Goal: Information Seeking & Learning: Learn about a topic

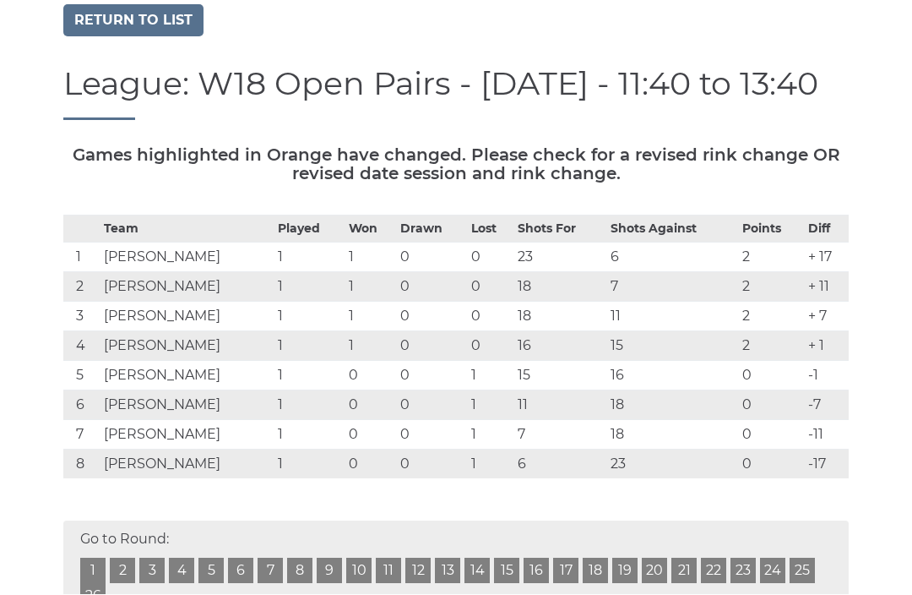
scroll to position [125, 0]
click at [153, 22] on link "Return to list" at bounding box center [133, 21] width 140 height 32
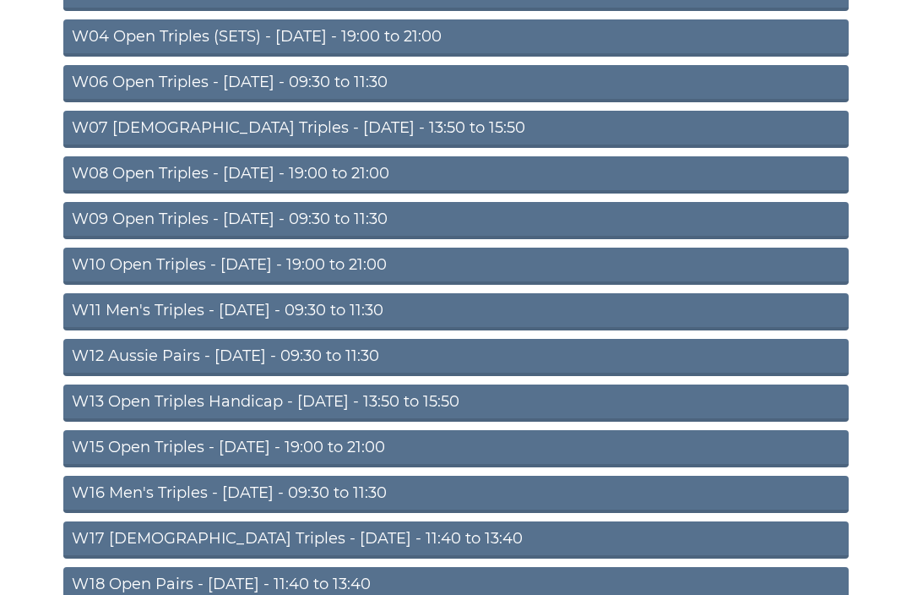
scroll to position [343, 0]
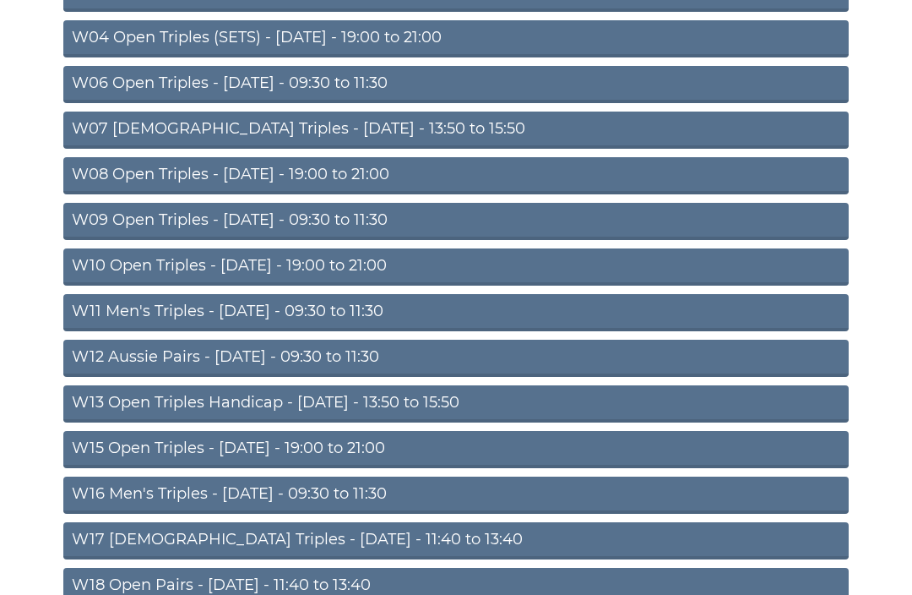
click at [325, 307] on link "W11 Men's Triples - Thursday - 09:30 to 11:30" at bounding box center [455, 312] width 785 height 37
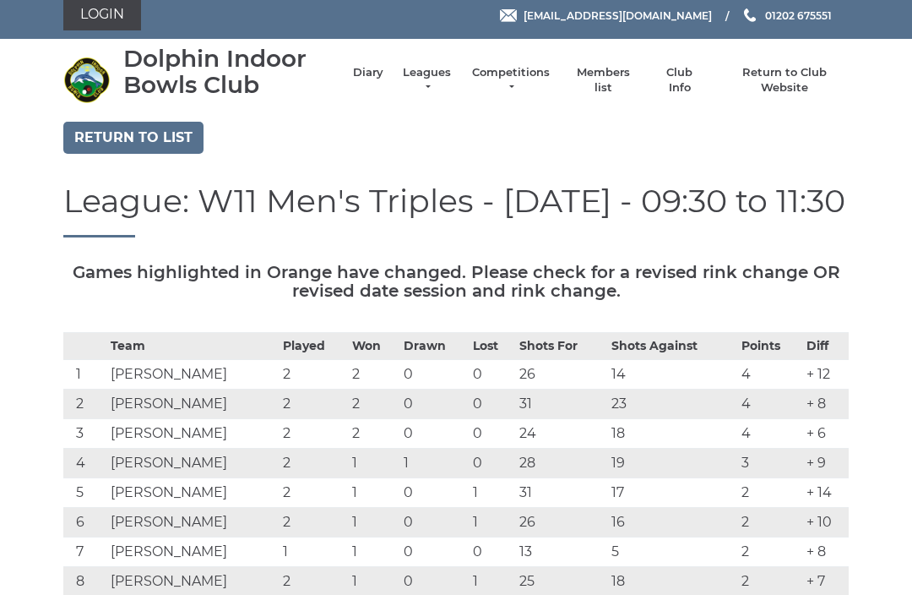
scroll to position [8, 0]
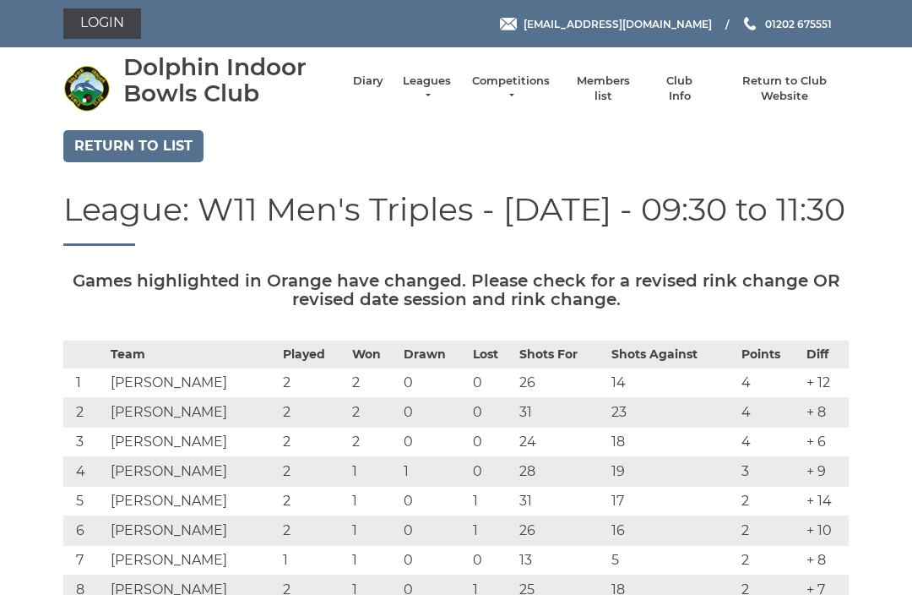
click at [383, 89] on link "Diary" at bounding box center [368, 80] width 30 height 15
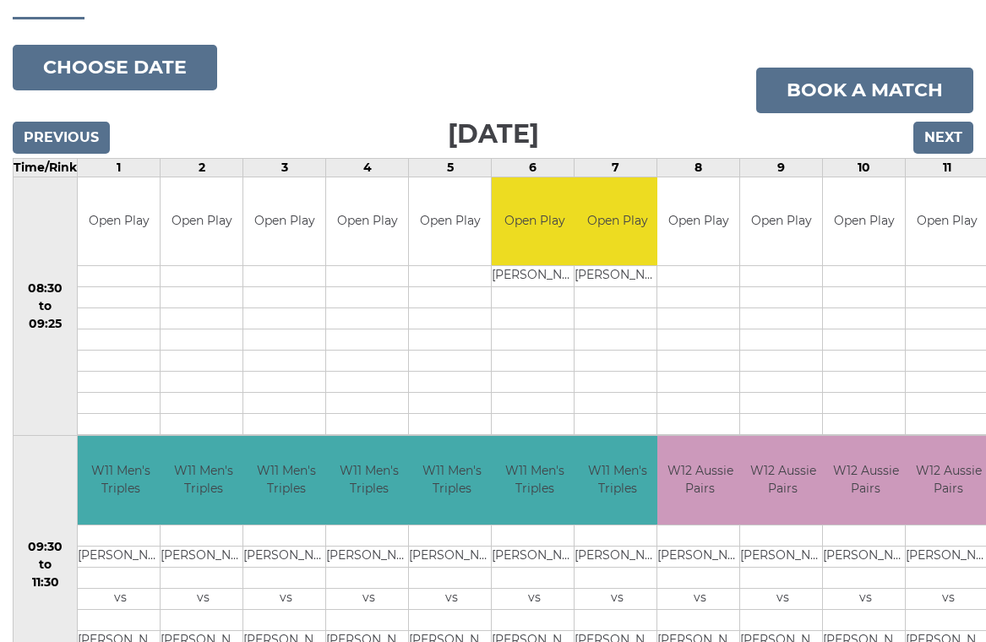
scroll to position [166, 0]
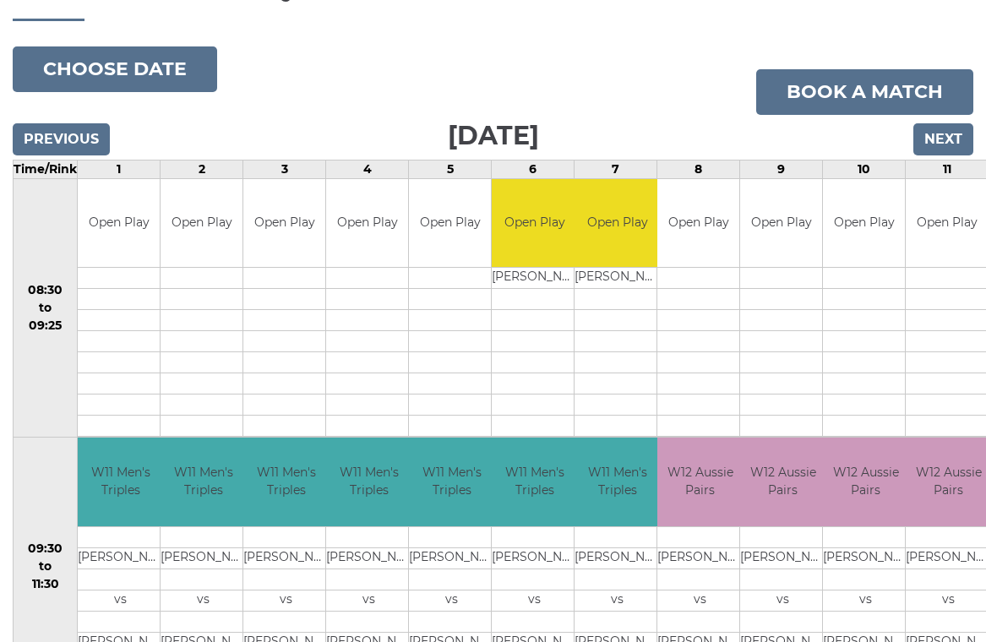
click at [140, 64] on button "Choose date" at bounding box center [115, 69] width 204 height 46
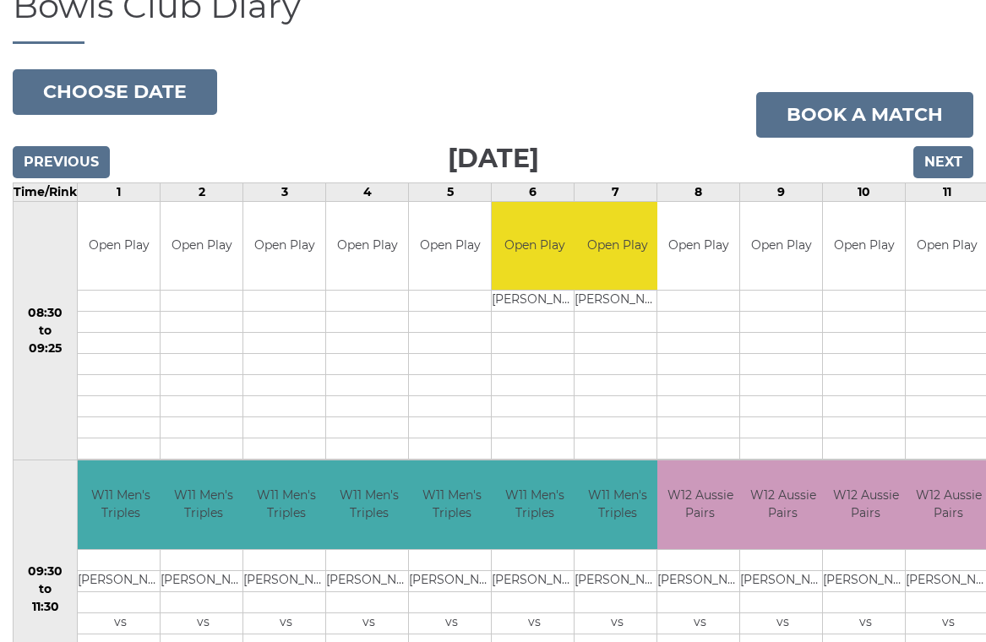
scroll to position [0, 0]
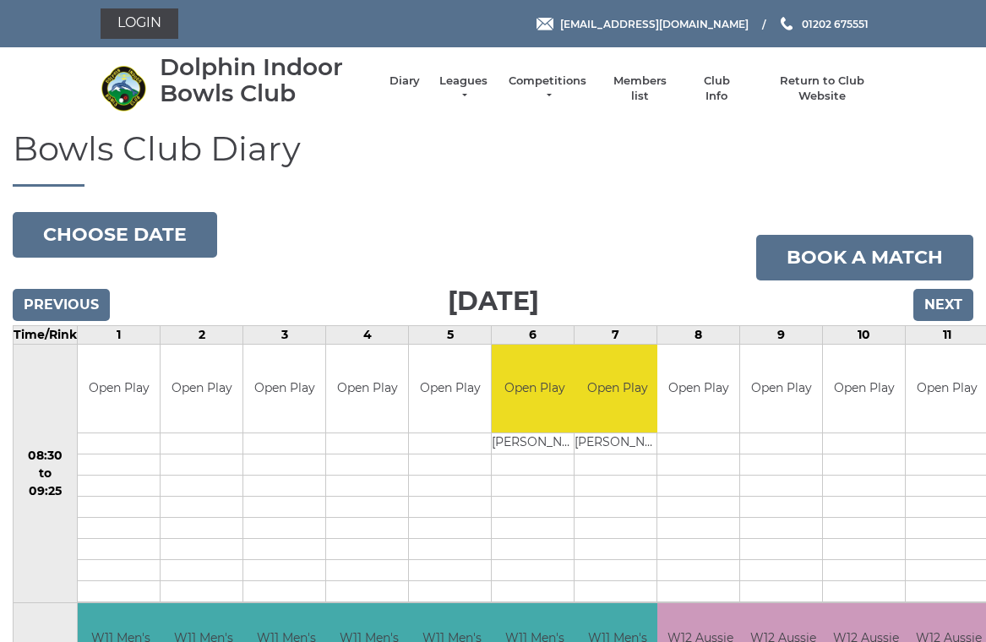
click at [470, 83] on link "Leagues" at bounding box center [463, 88] width 53 height 30
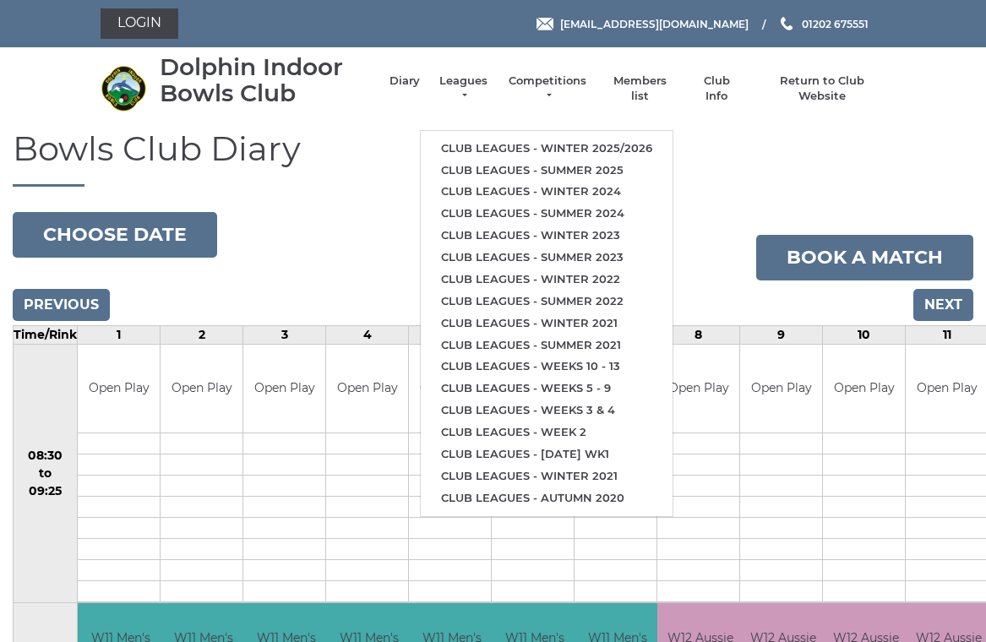
click at [588, 139] on link "Club leagues - Winter 2025/2026" at bounding box center [547, 149] width 252 height 22
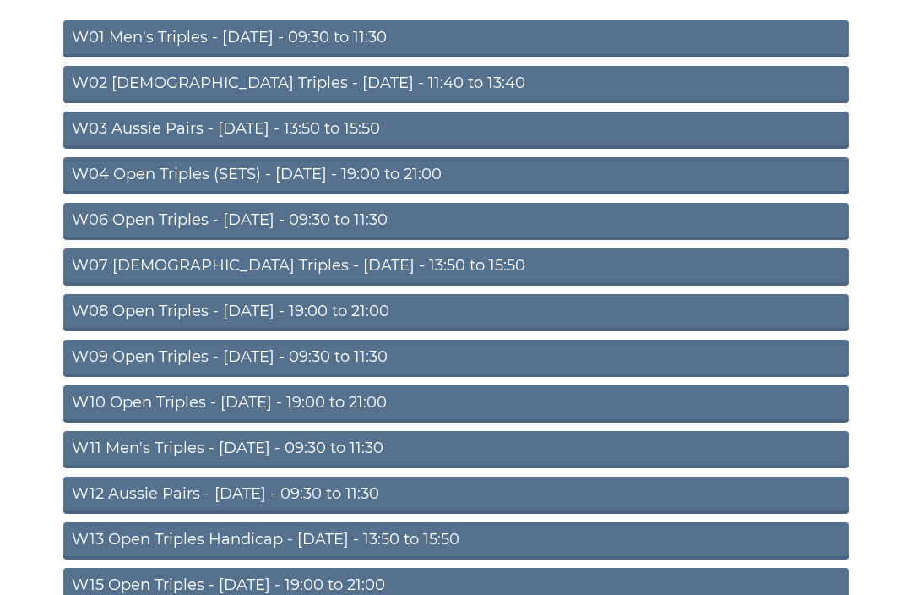
scroll to position [206, 0]
click at [251, 446] on link "W11 Men's Triples - Thursday - 09:30 to 11:30" at bounding box center [455, 449] width 785 height 37
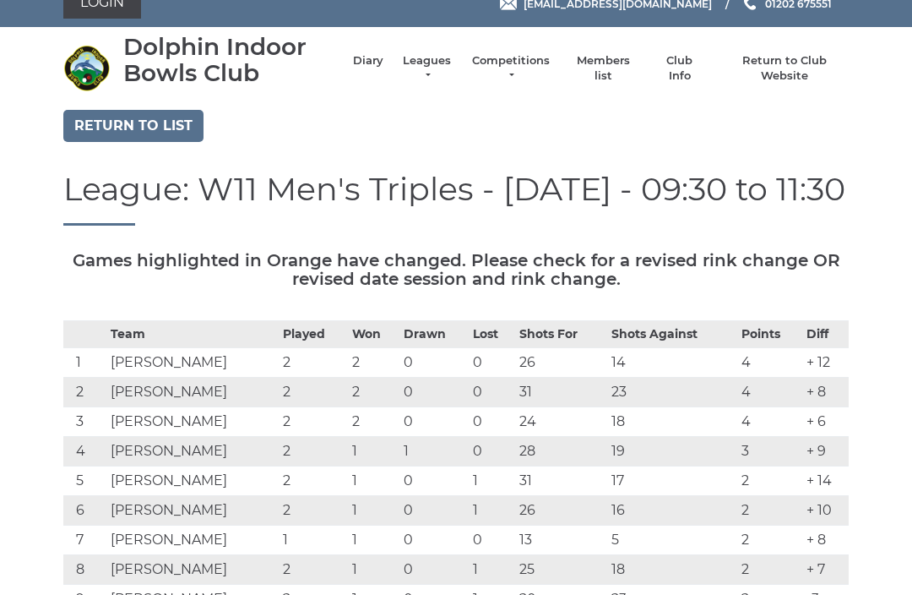
scroll to position [1, 0]
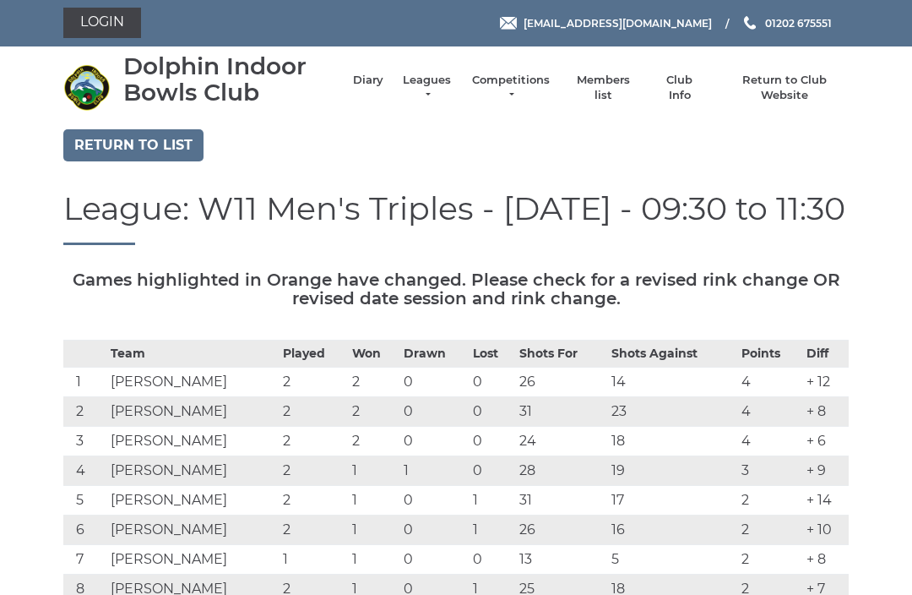
click at [144, 139] on link "Return to list" at bounding box center [133, 145] width 140 height 32
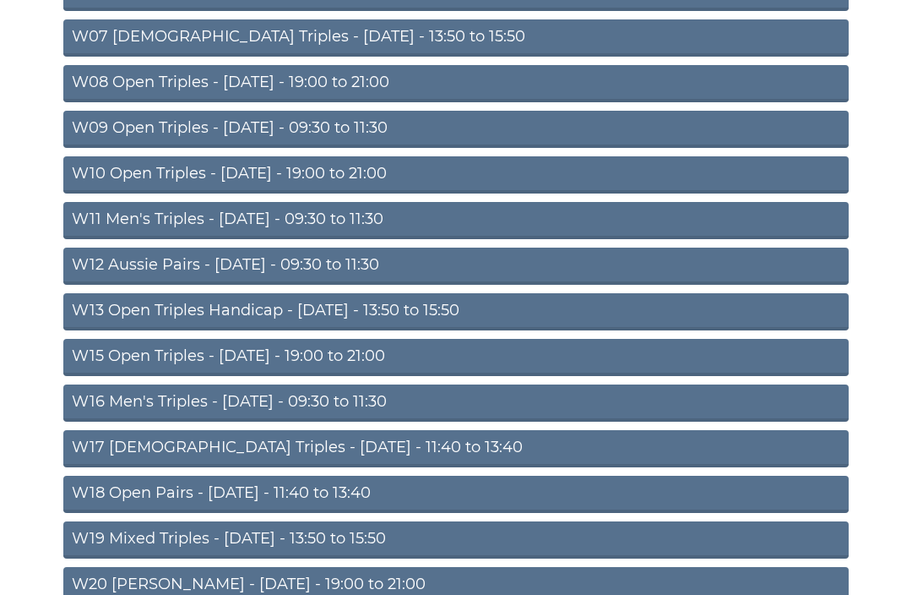
scroll to position [432, 0]
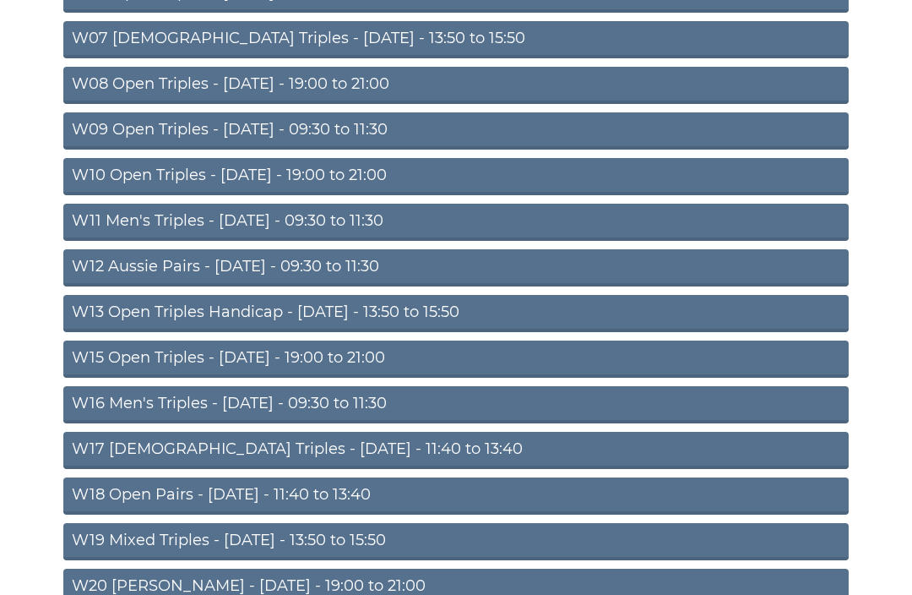
click at [209, 497] on link "W18 Open Pairs - [DATE] - 11:40 to 13:40" at bounding box center [455, 496] width 785 height 37
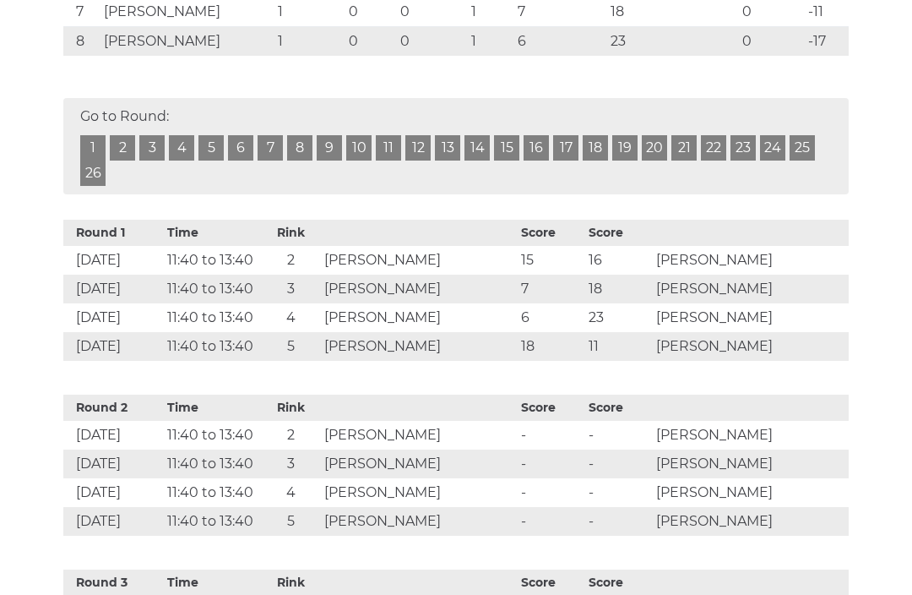
scroll to position [539, 0]
